Goal: Use online tool/utility: Use online tool/utility

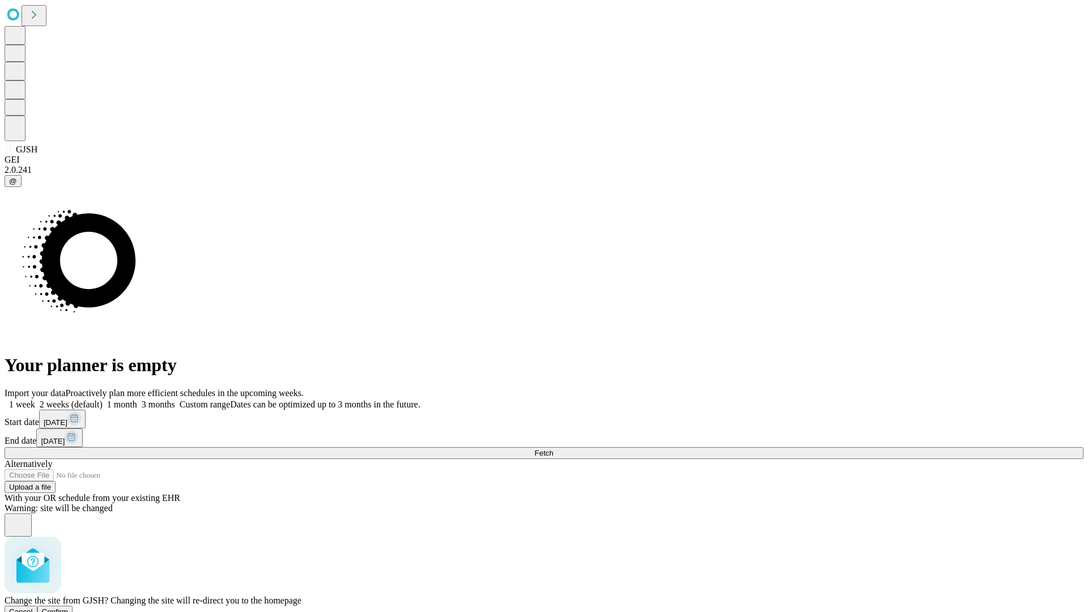
click at [69, 608] on span "Confirm" at bounding box center [55, 612] width 27 height 9
click at [103, 400] on label "2 weeks (default)" at bounding box center [68, 405] width 67 height 10
click at [553, 449] on span "Fetch" at bounding box center [543, 453] width 19 height 9
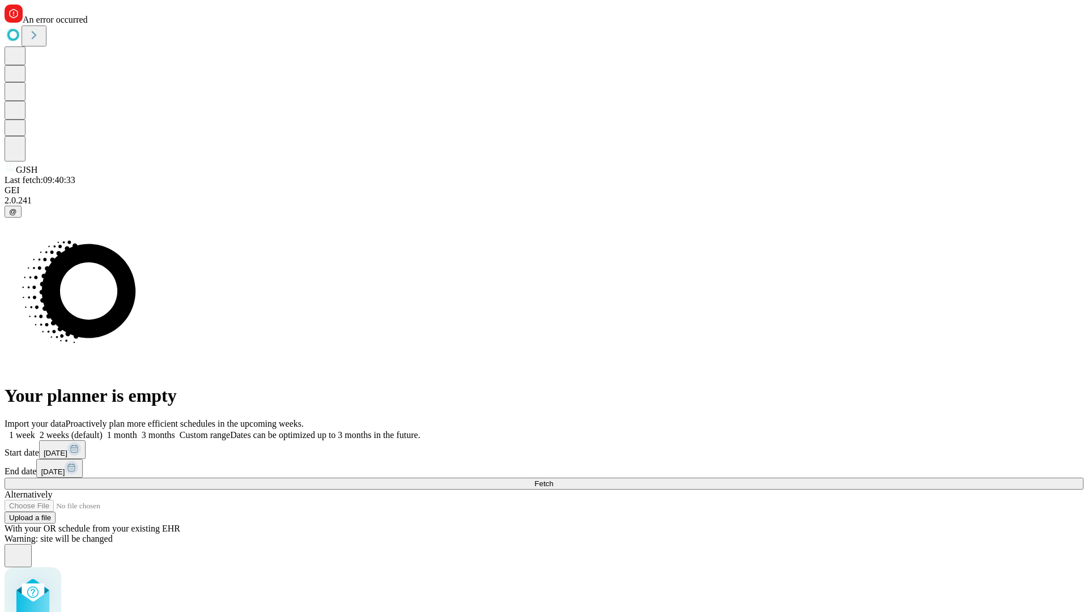
click at [103, 430] on label "2 weeks (default)" at bounding box center [68, 435] width 67 height 10
click at [553, 480] on span "Fetch" at bounding box center [543, 484] width 19 height 9
click at [103, 430] on label "2 weeks (default)" at bounding box center [68, 435] width 67 height 10
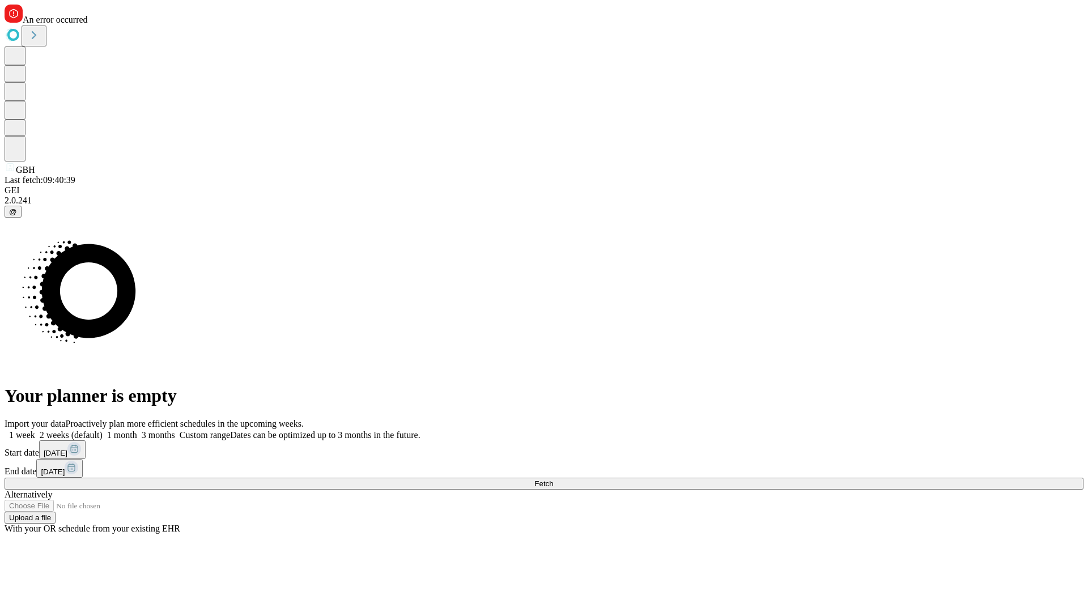
click at [553, 480] on span "Fetch" at bounding box center [543, 484] width 19 height 9
click at [103, 430] on label "2 weeks (default)" at bounding box center [68, 435] width 67 height 10
click at [553, 480] on span "Fetch" at bounding box center [543, 484] width 19 height 9
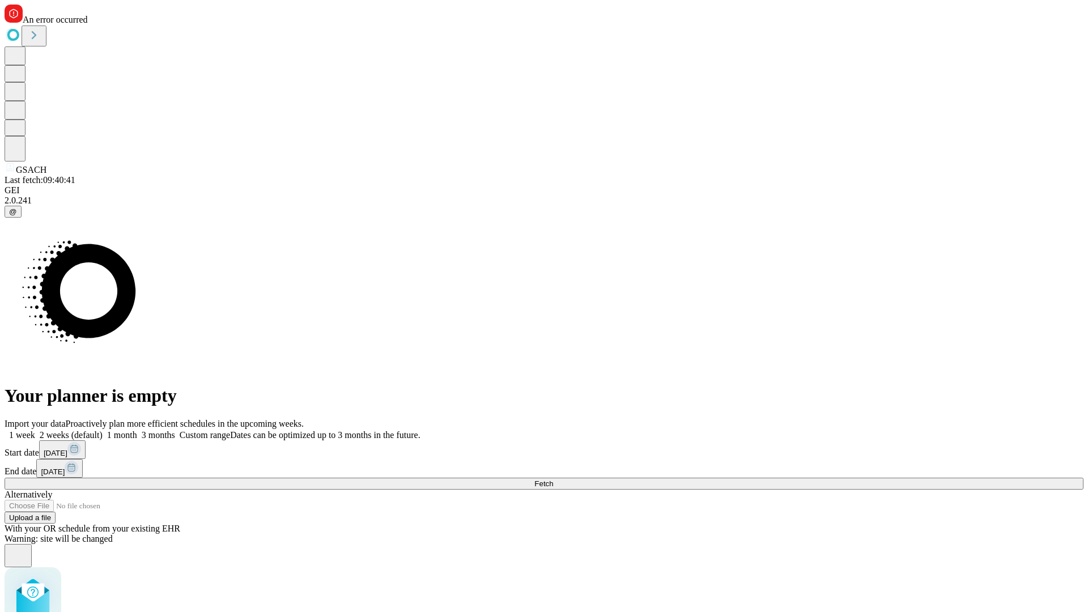
click at [103, 430] on label "2 weeks (default)" at bounding box center [68, 435] width 67 height 10
click at [553, 480] on span "Fetch" at bounding box center [543, 484] width 19 height 9
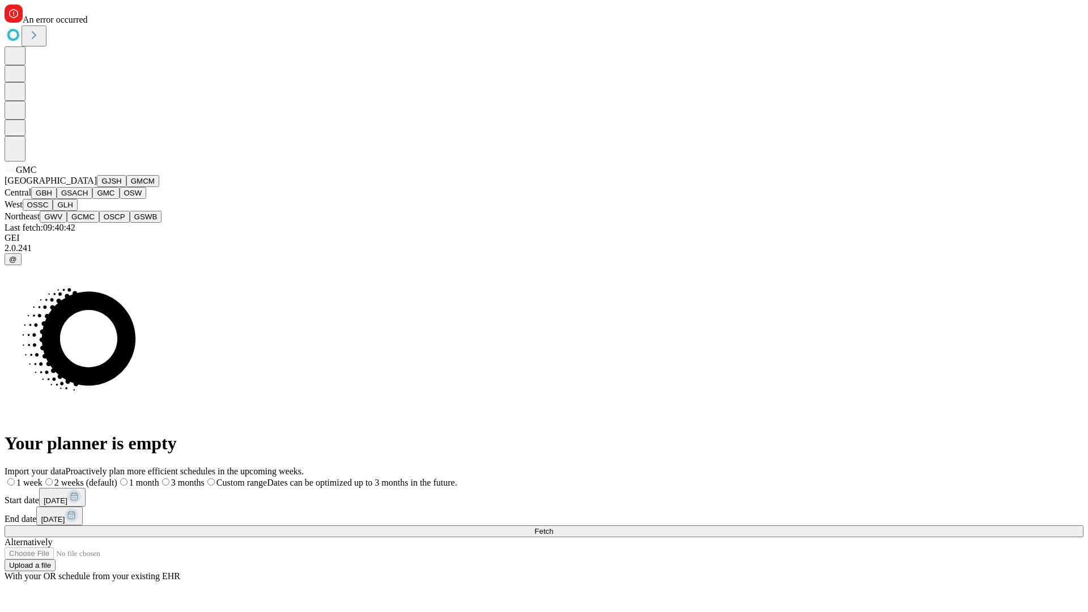
click at [120, 199] on button "OSW" at bounding box center [133, 193] width 27 height 12
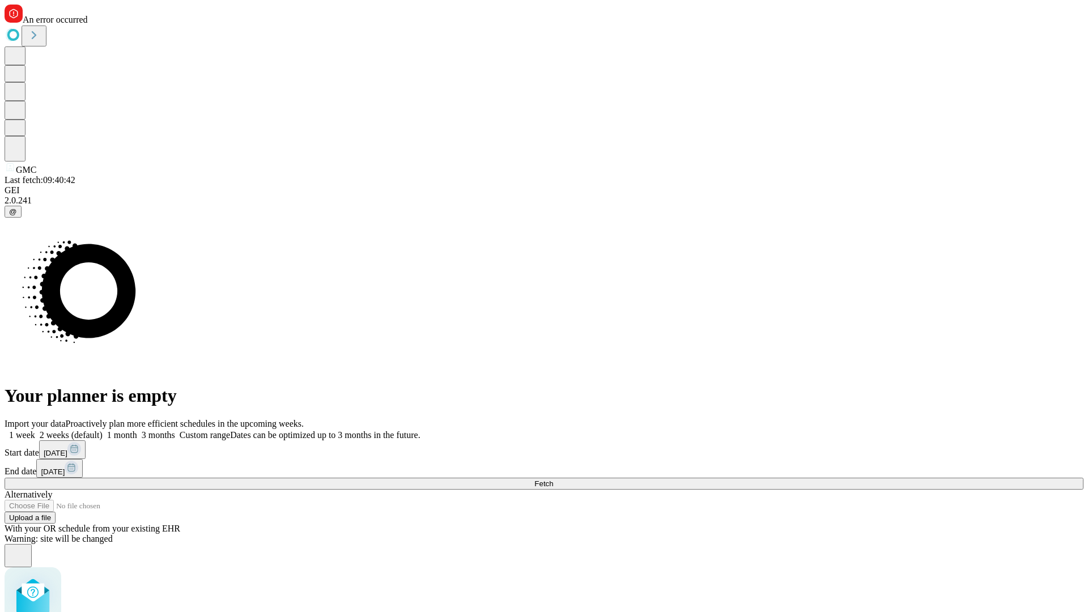
click at [103, 430] on label "2 weeks (default)" at bounding box center [68, 435] width 67 height 10
click at [553, 480] on span "Fetch" at bounding box center [543, 484] width 19 height 9
click at [103, 430] on label "2 weeks (default)" at bounding box center [68, 435] width 67 height 10
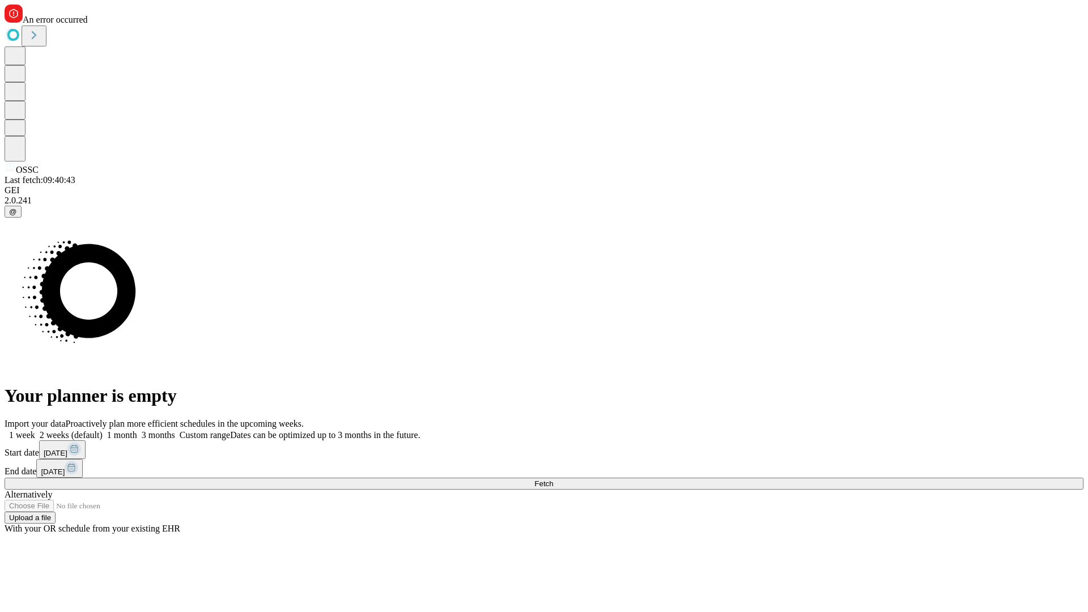
click at [553, 480] on span "Fetch" at bounding box center [543, 484] width 19 height 9
click at [103, 430] on label "2 weeks (default)" at bounding box center [68, 435] width 67 height 10
click at [553, 480] on span "Fetch" at bounding box center [543, 484] width 19 height 9
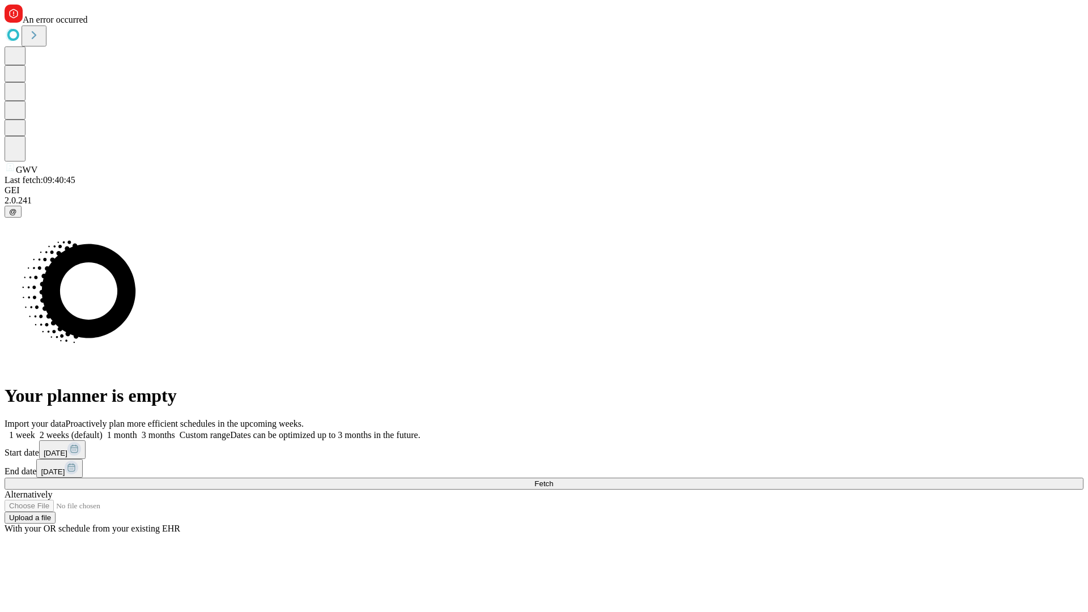
click at [103, 430] on label "2 weeks (default)" at bounding box center [68, 435] width 67 height 10
click at [553, 480] on span "Fetch" at bounding box center [543, 484] width 19 height 9
click at [103, 430] on label "2 weeks (default)" at bounding box center [68, 435] width 67 height 10
click at [553, 480] on span "Fetch" at bounding box center [543, 484] width 19 height 9
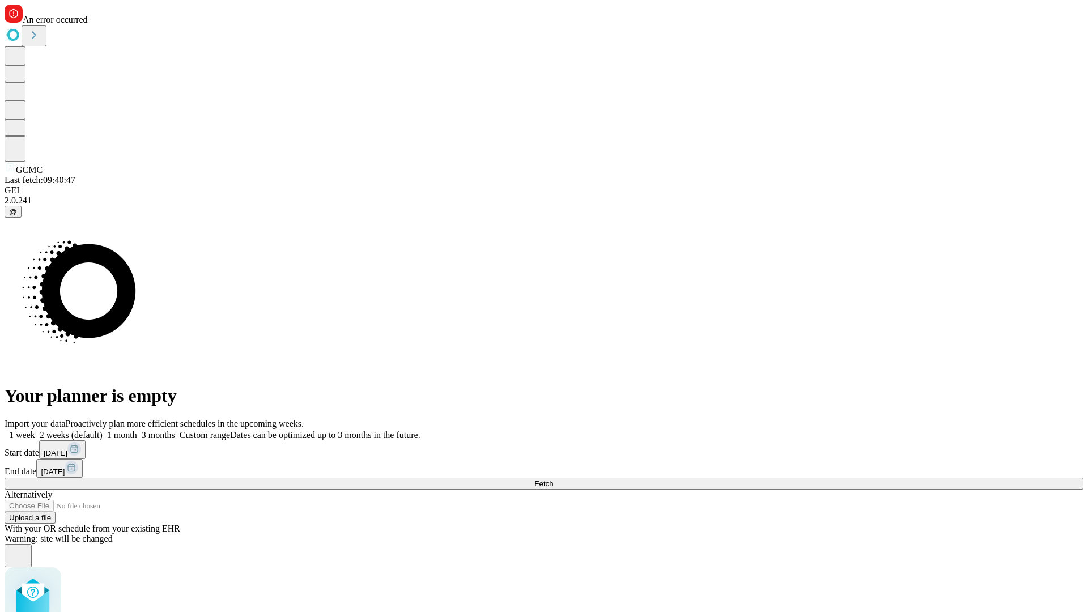
click at [103, 430] on label "2 weeks (default)" at bounding box center [68, 435] width 67 height 10
click at [553, 480] on span "Fetch" at bounding box center [543, 484] width 19 height 9
click at [103, 430] on label "2 weeks (default)" at bounding box center [68, 435] width 67 height 10
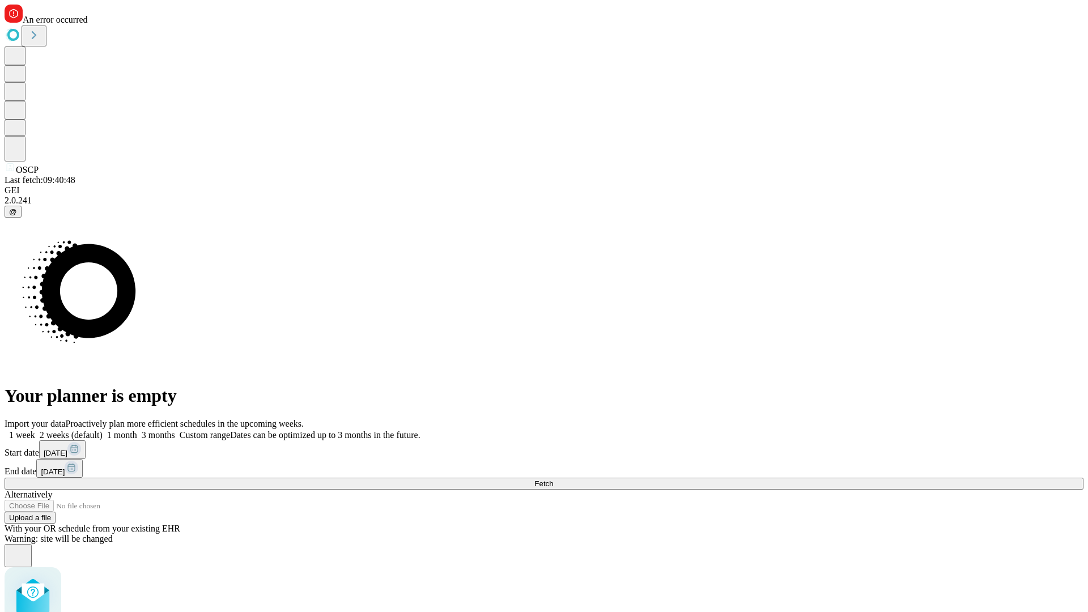
click at [553, 480] on span "Fetch" at bounding box center [543, 484] width 19 height 9
